Goal: Task Accomplishment & Management: Manage account settings

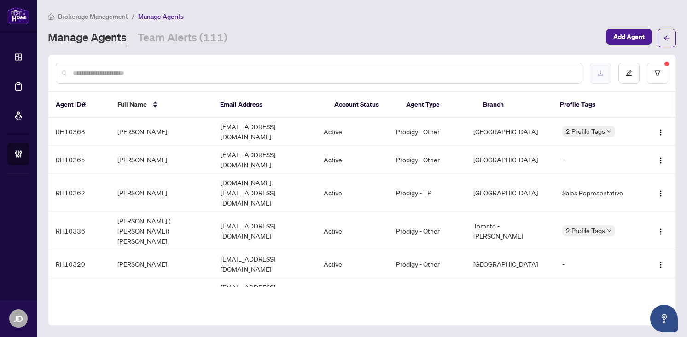
click at [602, 74] on icon "download" at bounding box center [600, 73] width 6 height 5
click at [655, 73] on icon "filter" at bounding box center [657, 73] width 6 height 6
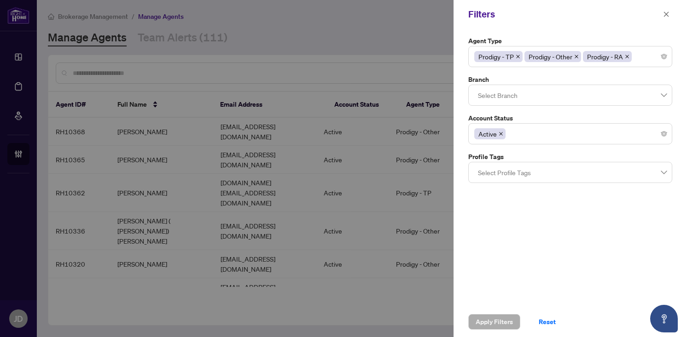
click at [553, 134] on div "Active" at bounding box center [570, 134] width 192 height 17
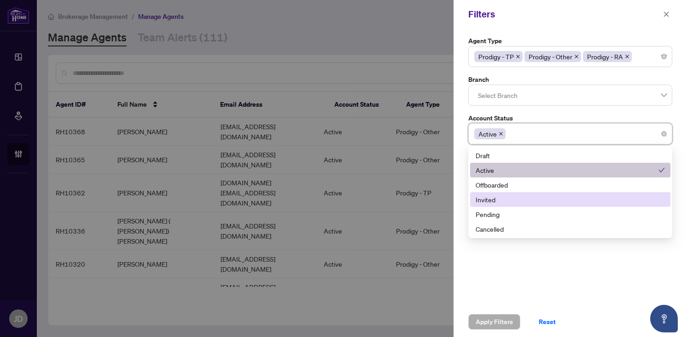
click at [529, 201] on div "Invited" at bounding box center [569, 200] width 189 height 10
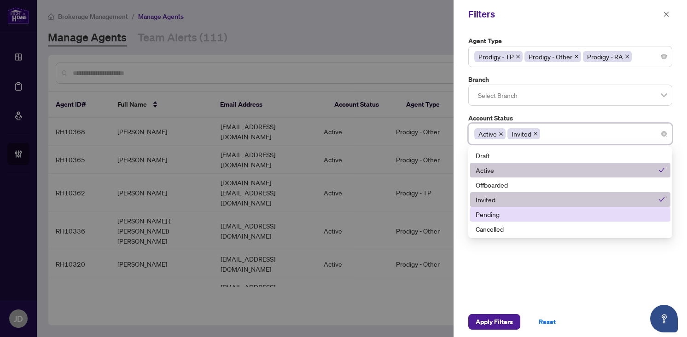
click at [516, 210] on div "Pending" at bounding box center [569, 214] width 189 height 10
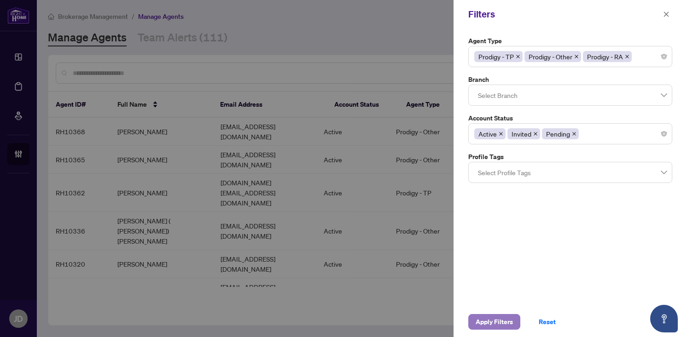
click at [497, 320] on span "Apply Filters" at bounding box center [493, 322] width 37 height 15
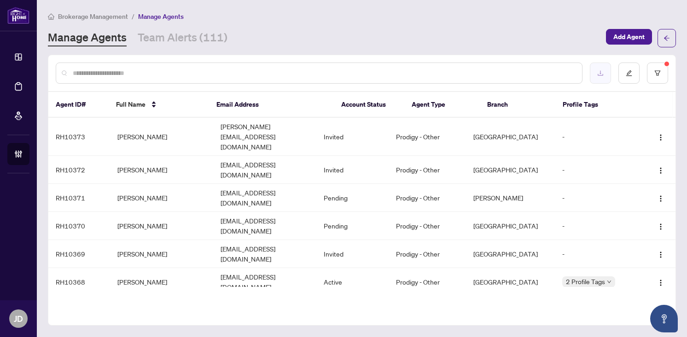
click at [602, 78] on button "button" at bounding box center [600, 73] width 21 height 21
